Goal: Task Accomplishment & Management: Manage account settings

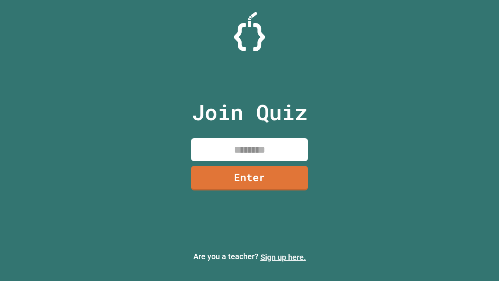
click at [283, 257] on link "Sign up here." at bounding box center [284, 256] width 46 height 9
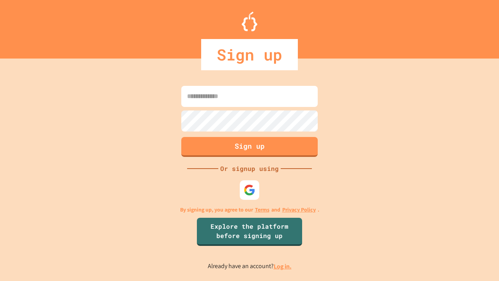
click at [283, 266] on link "Log in." at bounding box center [283, 266] width 18 height 8
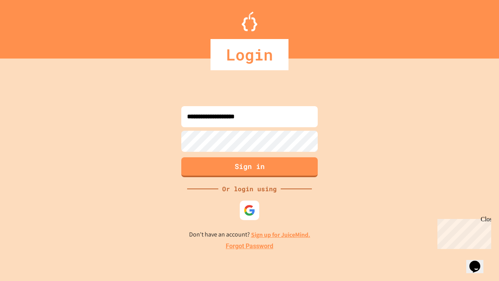
type input "**********"
